Goal: Task Accomplishment & Management: Manage account settings

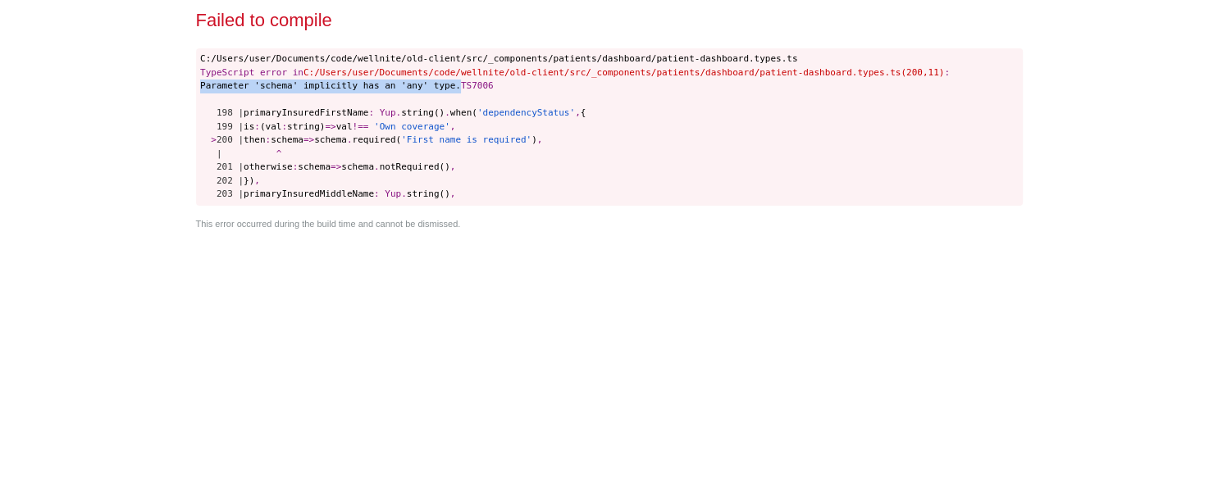
drag, startPoint x: 438, startPoint y: 89, endPoint x: 195, endPoint y: 88, distance: 242.7
click at [196, 88] on pre "C:/Users/user/Documents/code/wellnite/old-client/src/_components/patients/dashb…" at bounding box center [609, 127] width 827 height 158
copy span "Parameter 'schema' implicitly has an 'any' type."
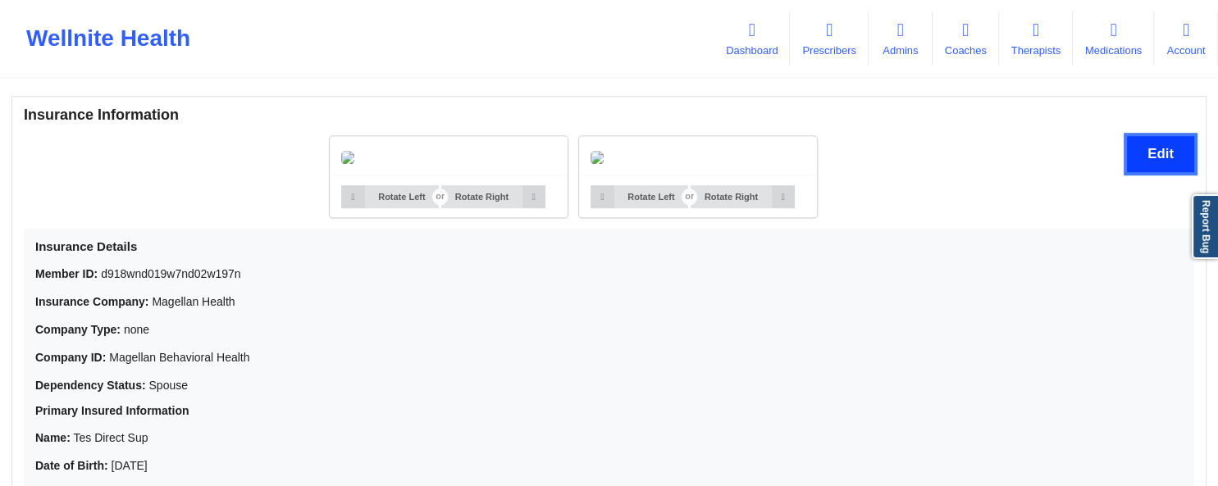
click at [1146, 159] on button "Edit" at bounding box center [1160, 153] width 67 height 35
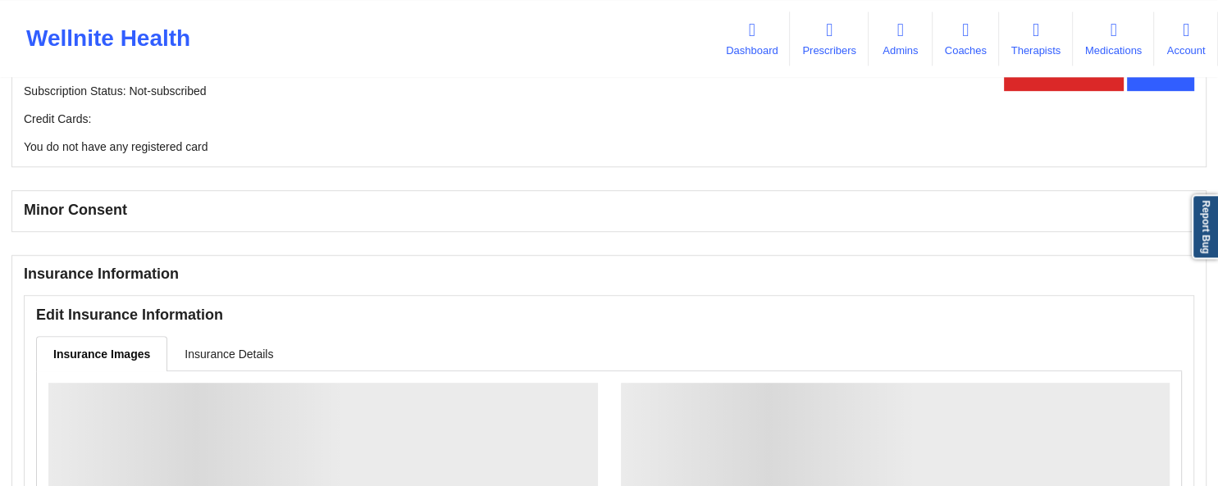
scroll to position [932, 0]
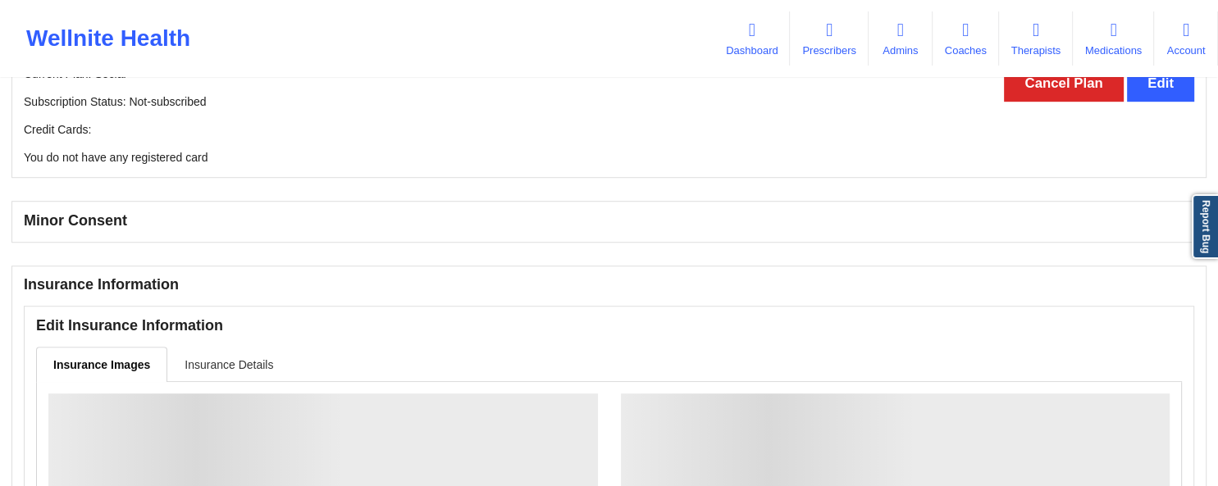
click at [229, 356] on link "Insurance Details" at bounding box center [228, 364] width 123 height 34
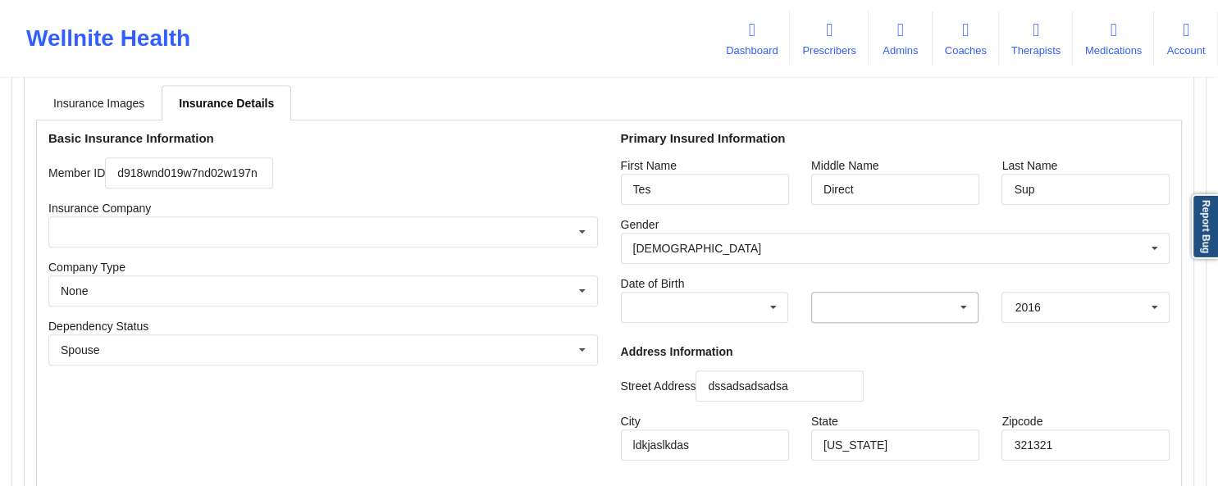
scroll to position [1192, 0]
click at [585, 354] on icon at bounding box center [582, 352] width 25 height 30
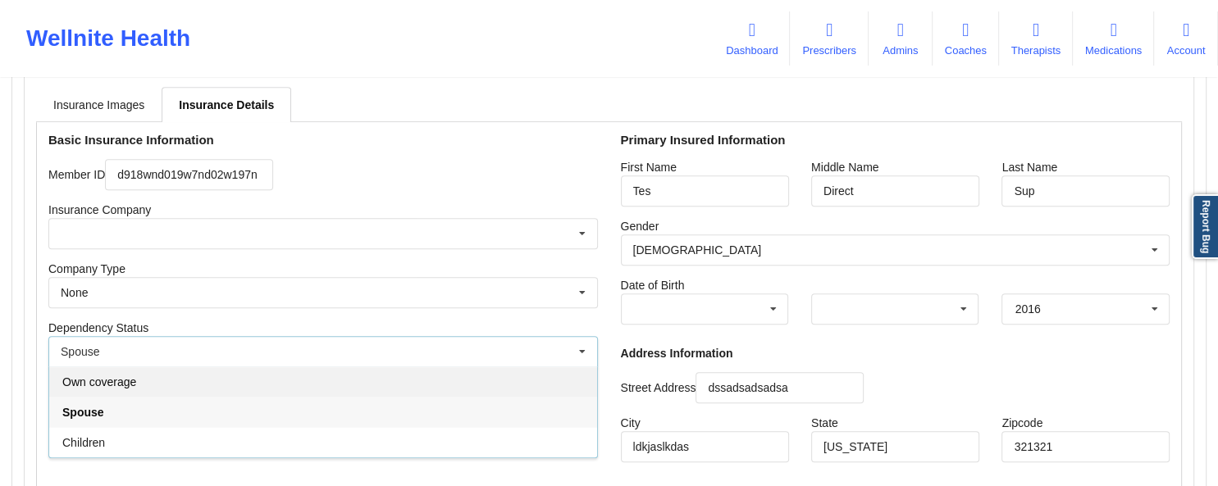
click at [484, 384] on div "Own coverage" at bounding box center [323, 382] width 548 height 30
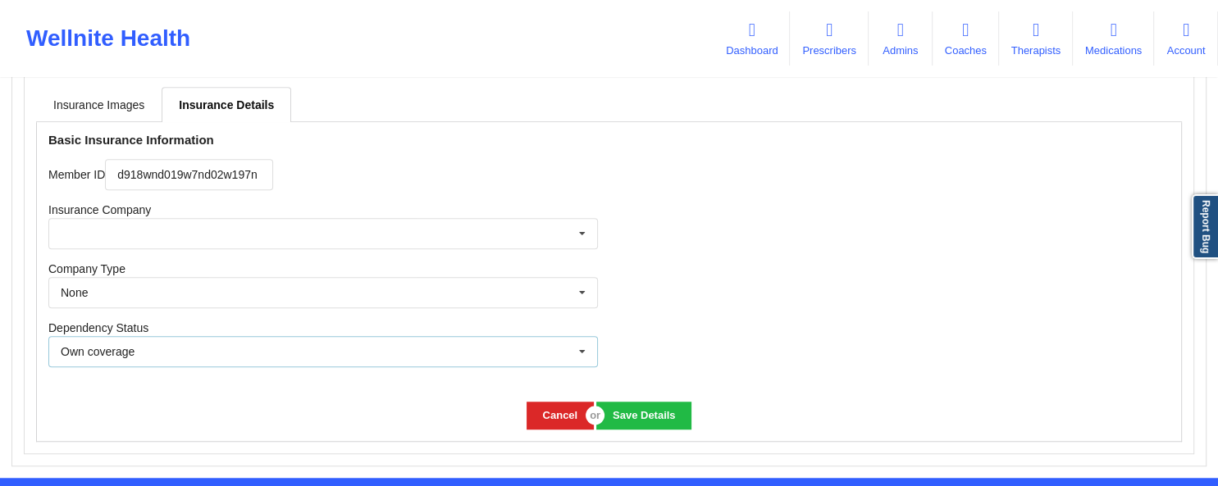
click at [578, 348] on icon at bounding box center [582, 352] width 25 height 30
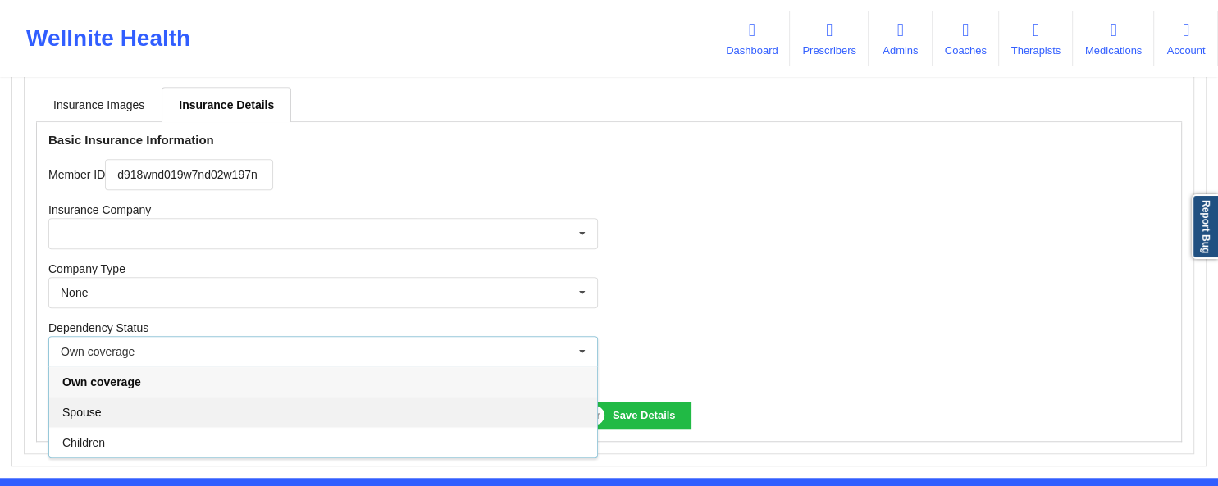
click at [353, 409] on div "Spouse" at bounding box center [323, 412] width 548 height 30
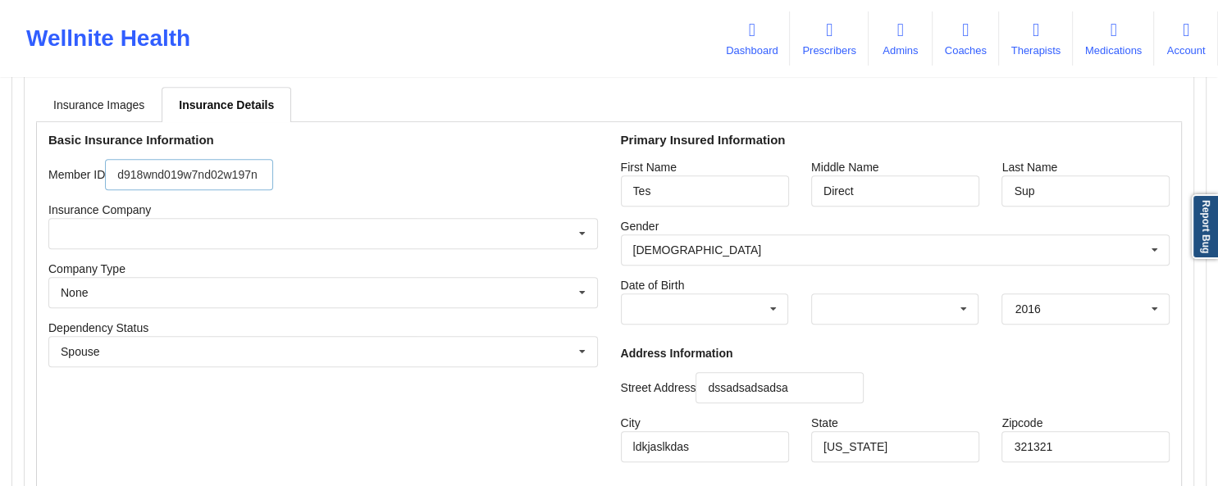
click at [263, 182] on input "d918wnd019w7nd02w197n" at bounding box center [189, 174] width 168 height 31
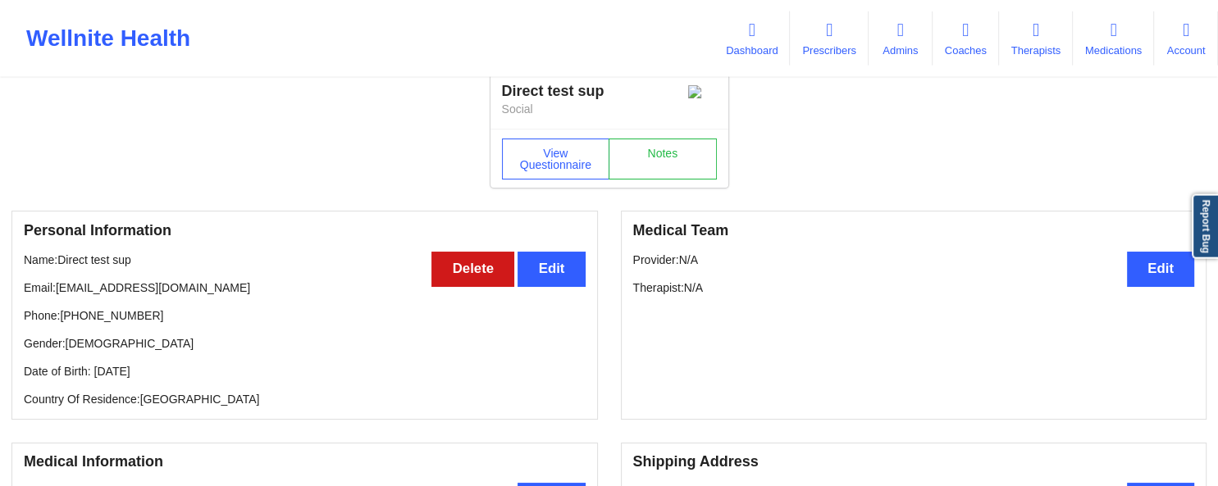
scroll to position [0, 0]
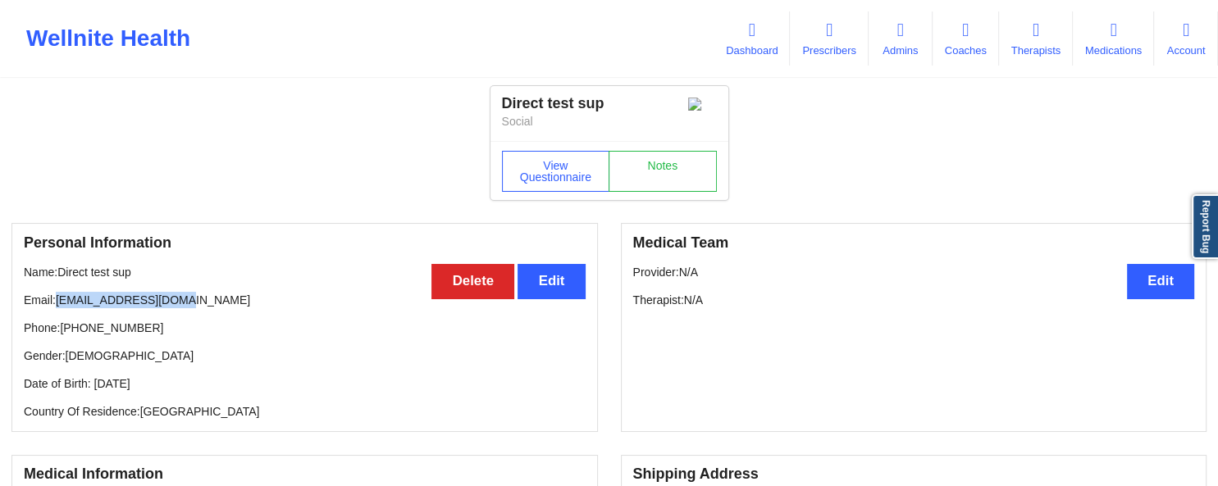
drag, startPoint x: 58, startPoint y: 307, endPoint x: 171, endPoint y: 307, distance: 112.3
click at [171, 307] on p "Email: [EMAIL_ADDRESS][DOMAIN_NAME]" at bounding box center [305, 300] width 562 height 16
copy p "[EMAIL_ADDRESS][DOMAIN_NAME]"
